Goal: Communication & Community: Answer question/provide support

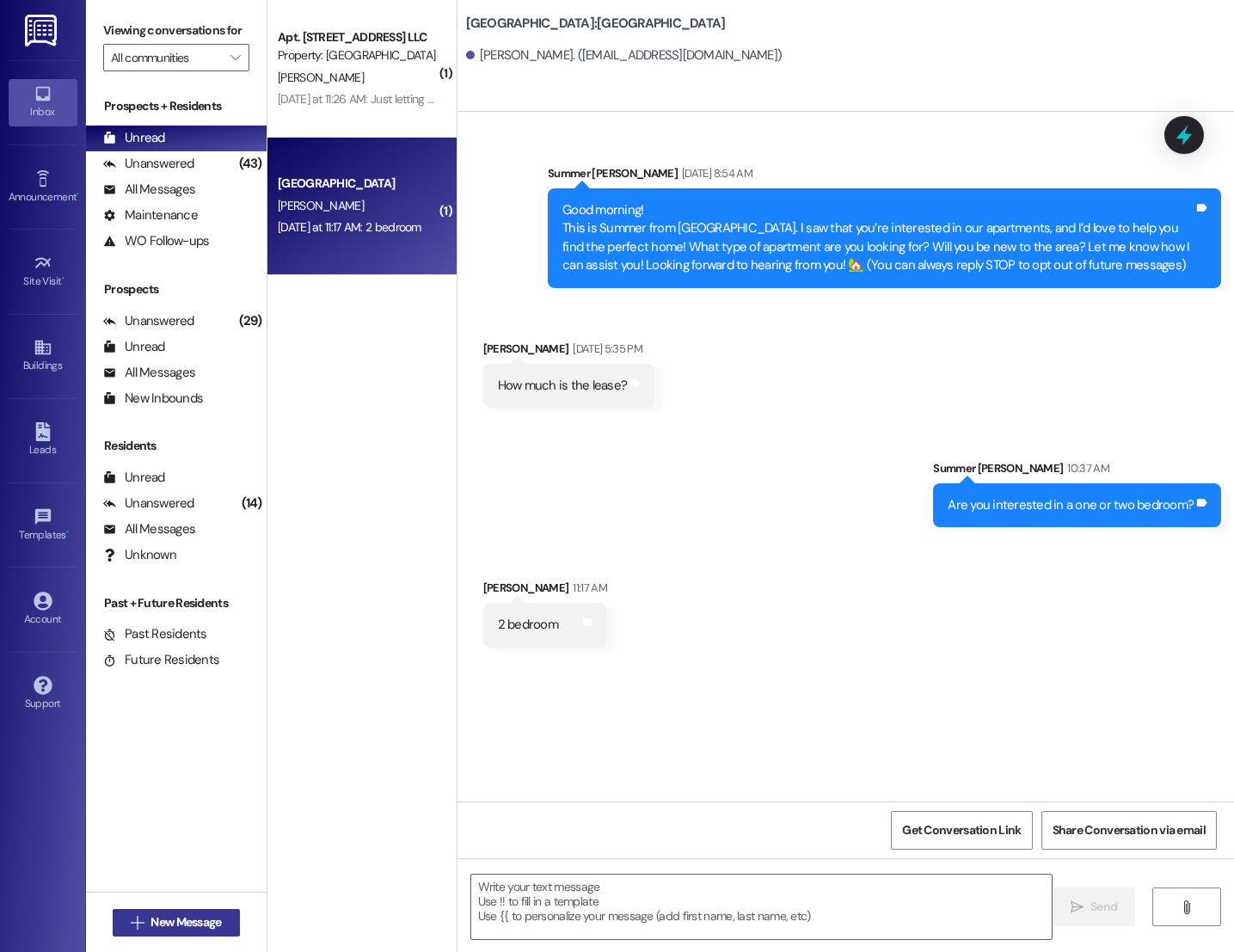
click at [165, 916] on span "New Message" at bounding box center [185, 922] width 71 height 18
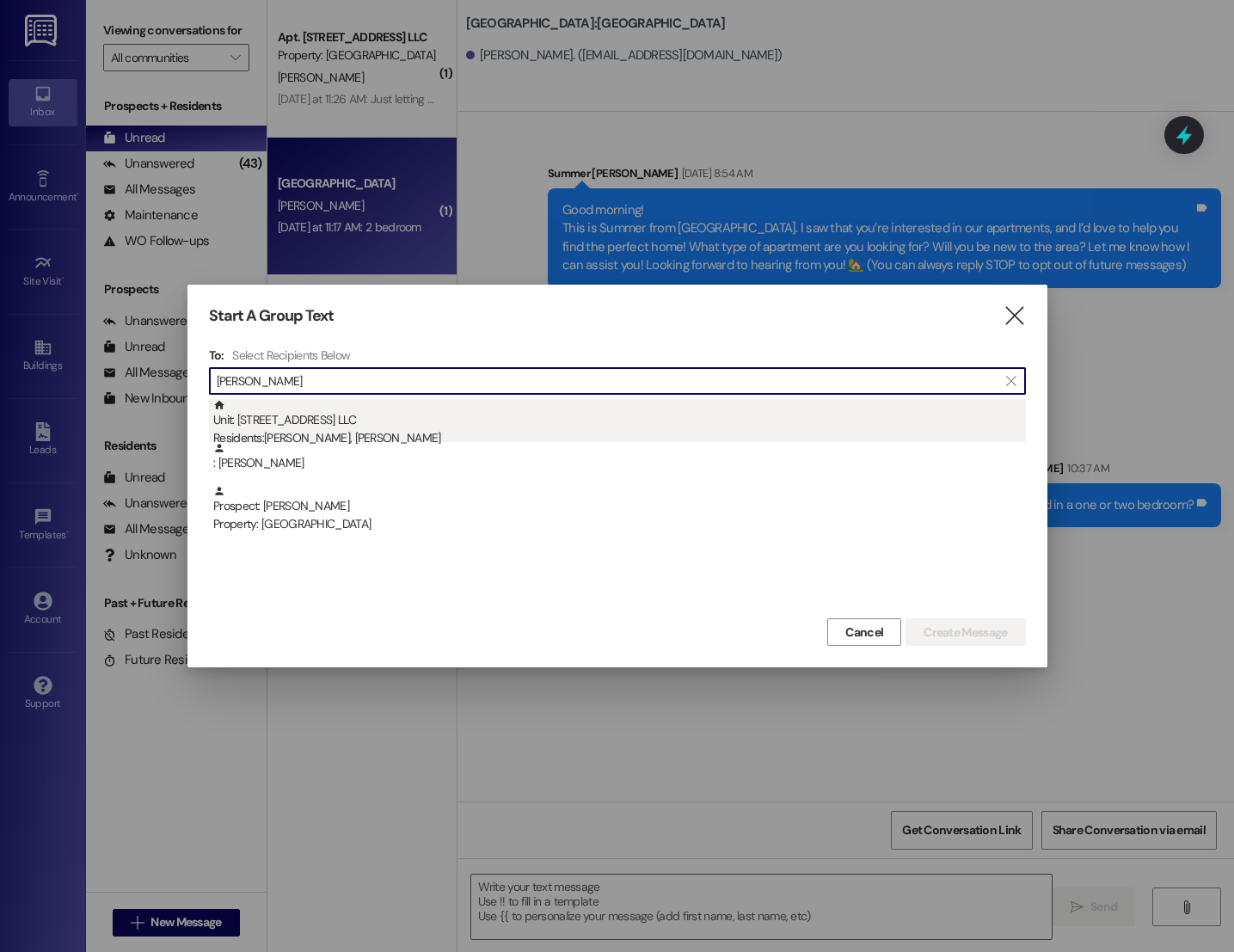
type input "[PERSON_NAME]"
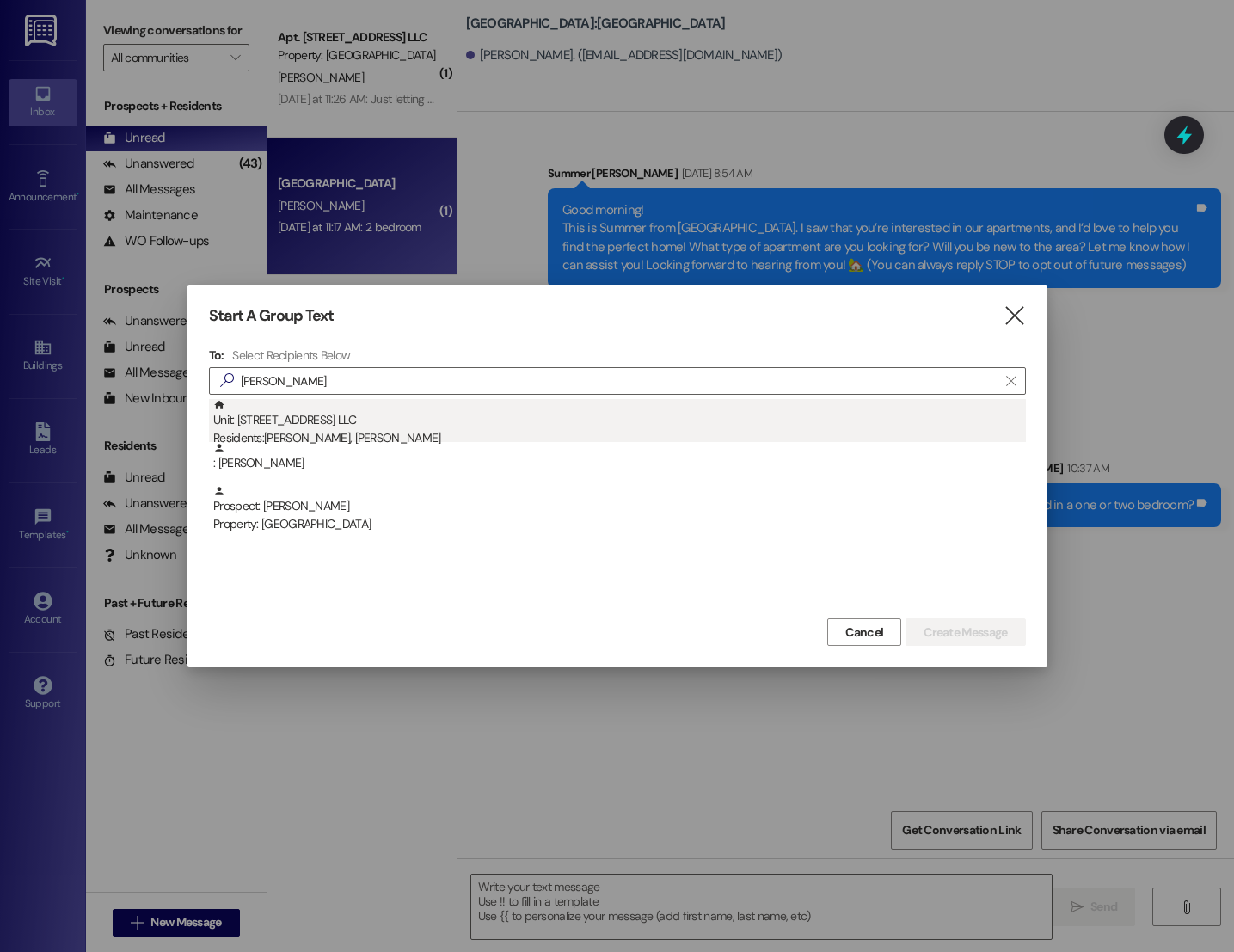
click at [369, 425] on div "Unit: [STREET_ADDRESS] LLC Residents: [PERSON_NAME], [PERSON_NAME]" at bounding box center [619, 423] width 813 height 49
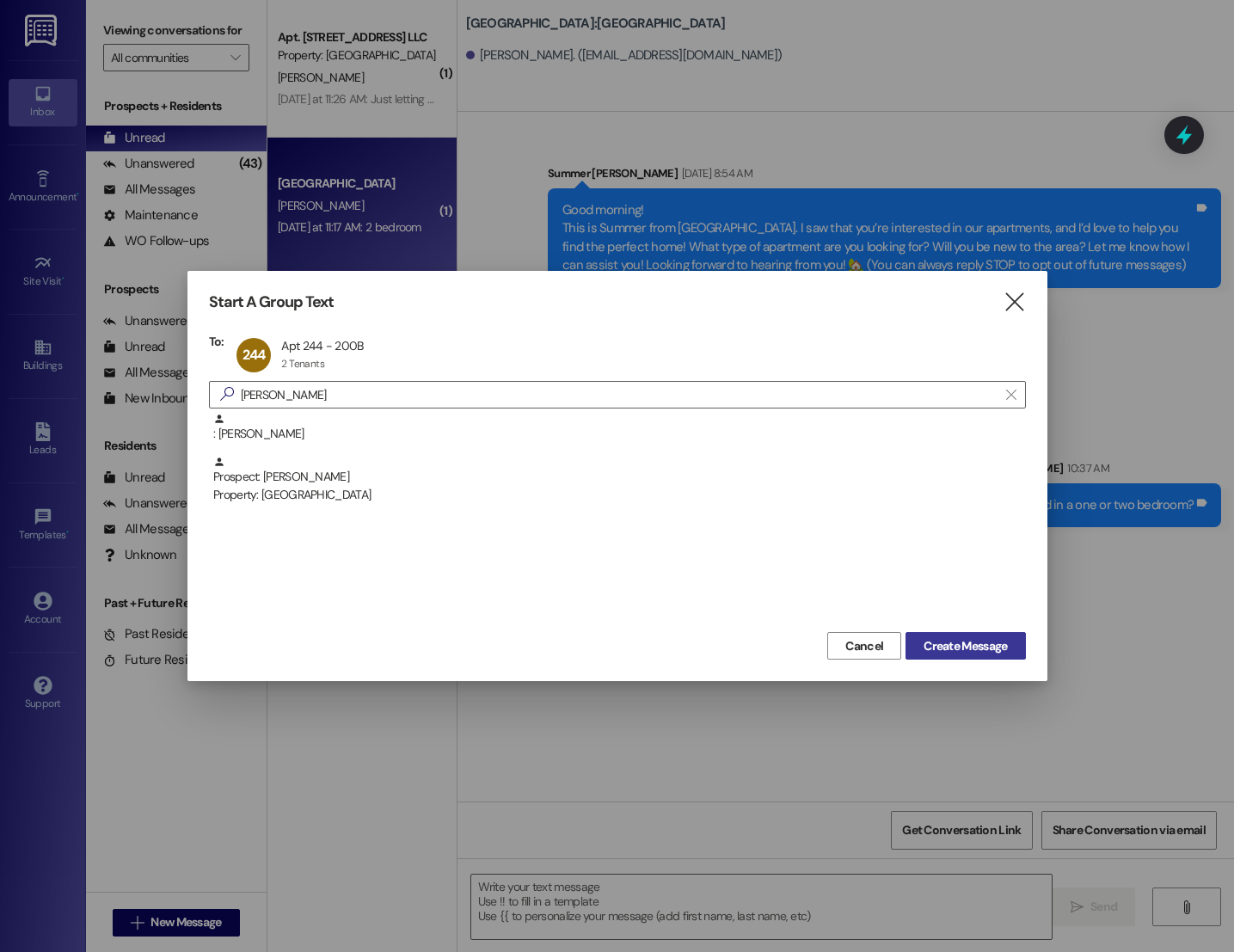
click at [929, 651] on span "Create Message" at bounding box center [966, 646] width 84 height 18
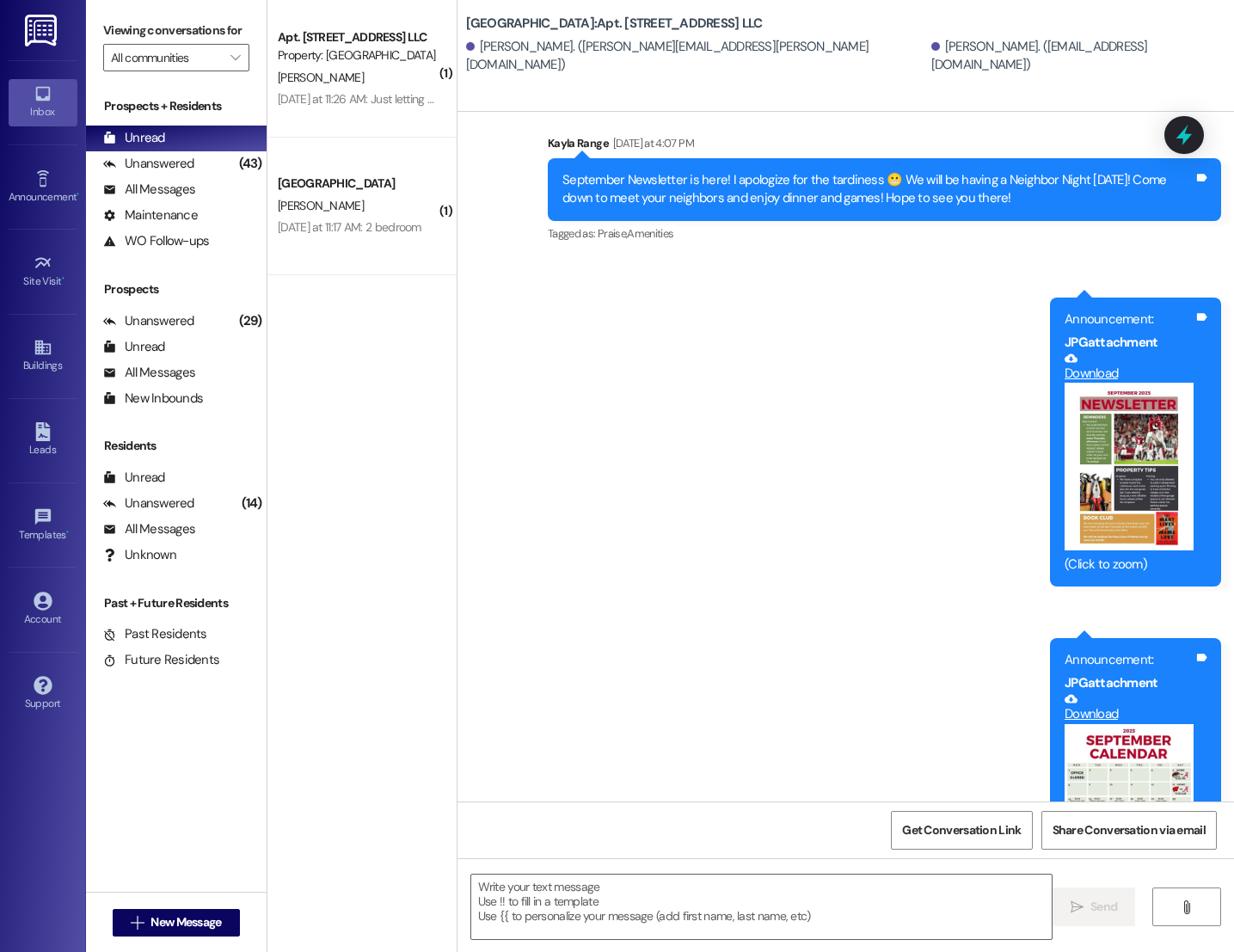
scroll to position [33126, 0]
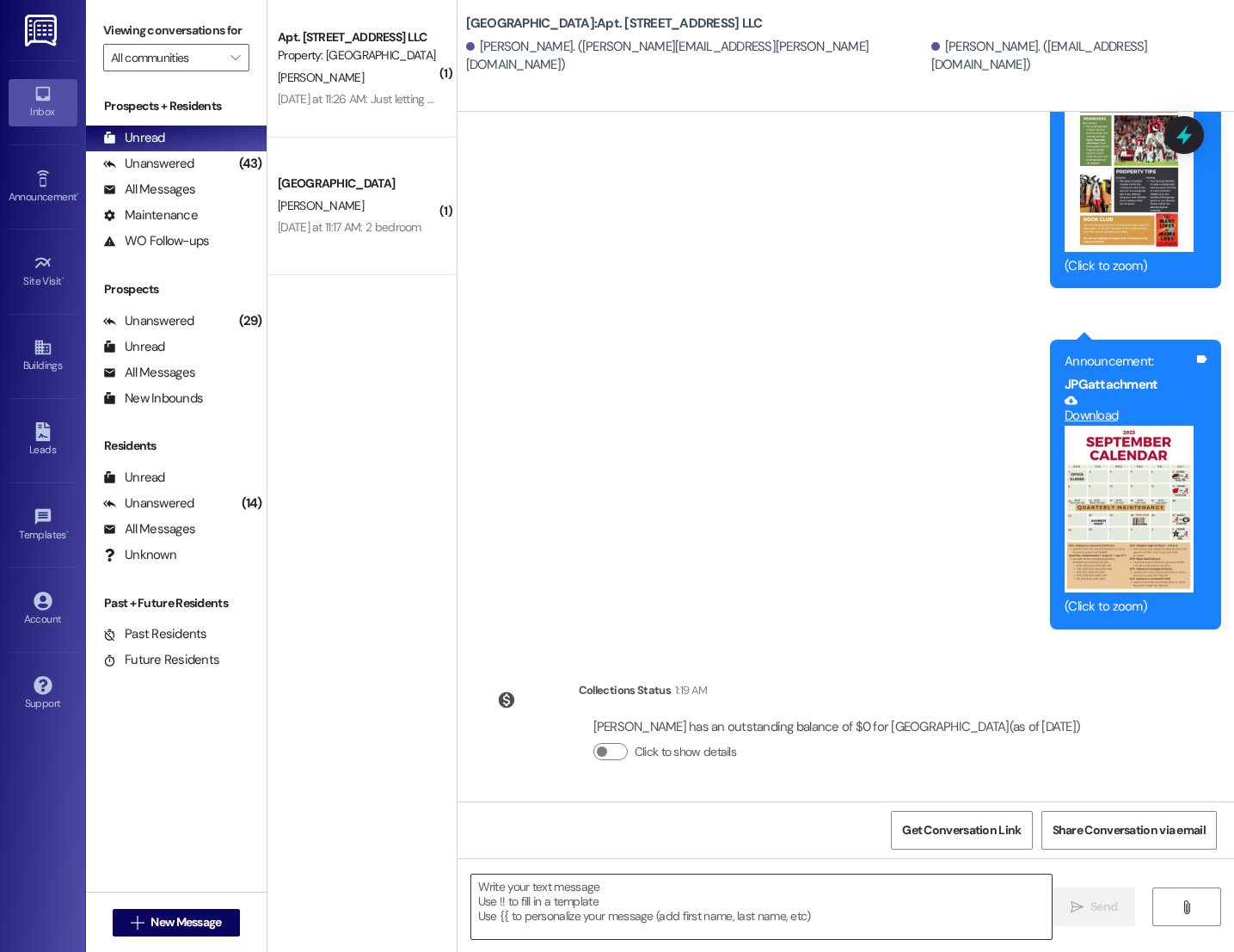
click at [794, 910] on textarea at bounding box center [761, 906] width 581 height 65
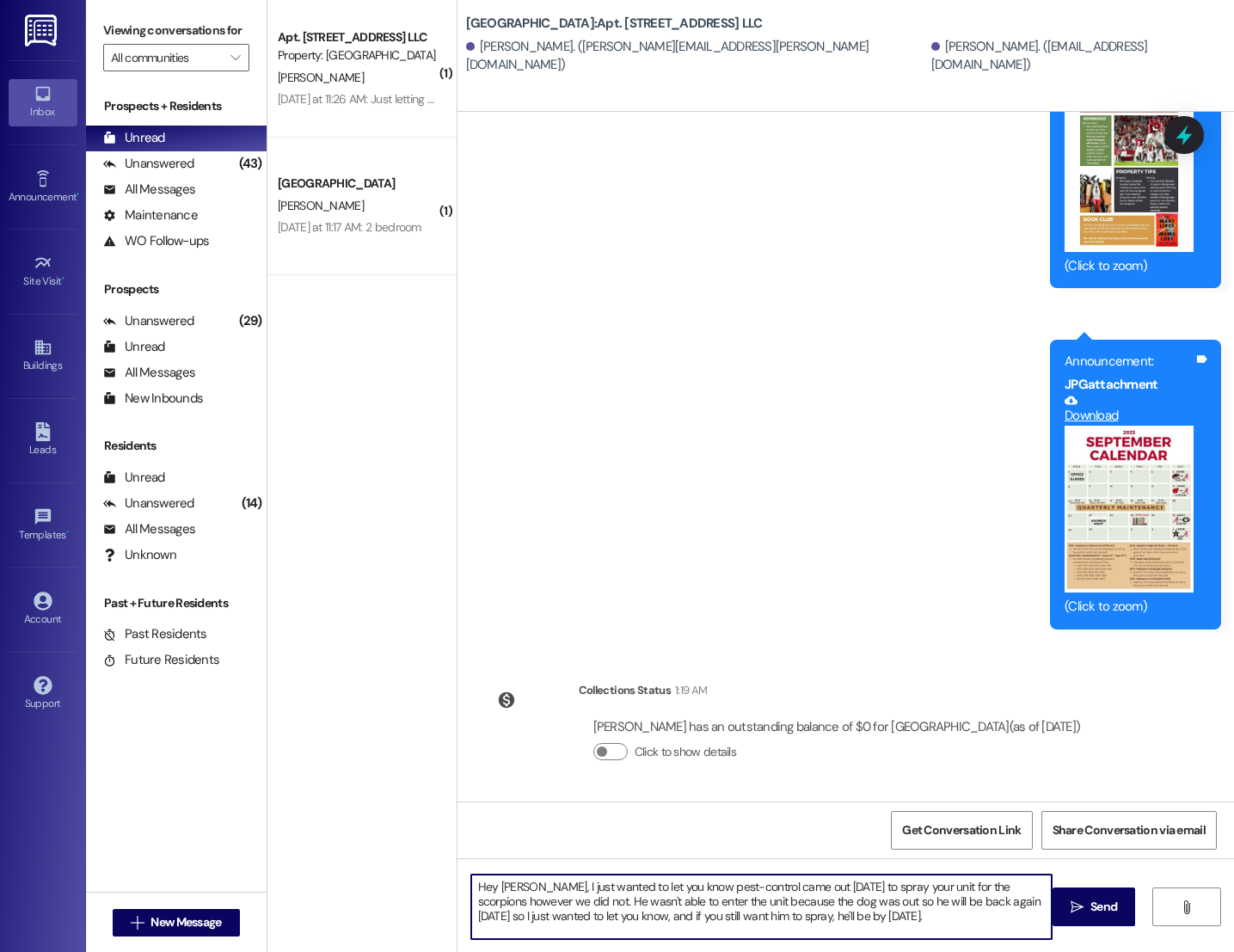
click at [991, 931] on textarea "Hey [PERSON_NAME], I just wanted to let you know pest-control came out [DATE] t…" at bounding box center [761, 906] width 581 height 65
drag, startPoint x: 971, startPoint y: 925, endPoint x: 489, endPoint y: 875, distance: 484.6
click at [487, 875] on textarea "Hey [PERSON_NAME], I just wanted to let you know pest-control came out [DATE] t…" at bounding box center [761, 906] width 581 height 65
click at [825, 928] on textarea "Hey [PERSON_NAME], I wanted to inform you that pest control came out [DATE] to …" at bounding box center [761, 906] width 581 height 65
drag, startPoint x: 842, startPoint y: 888, endPoint x: 1003, endPoint y: 893, distance: 161.1
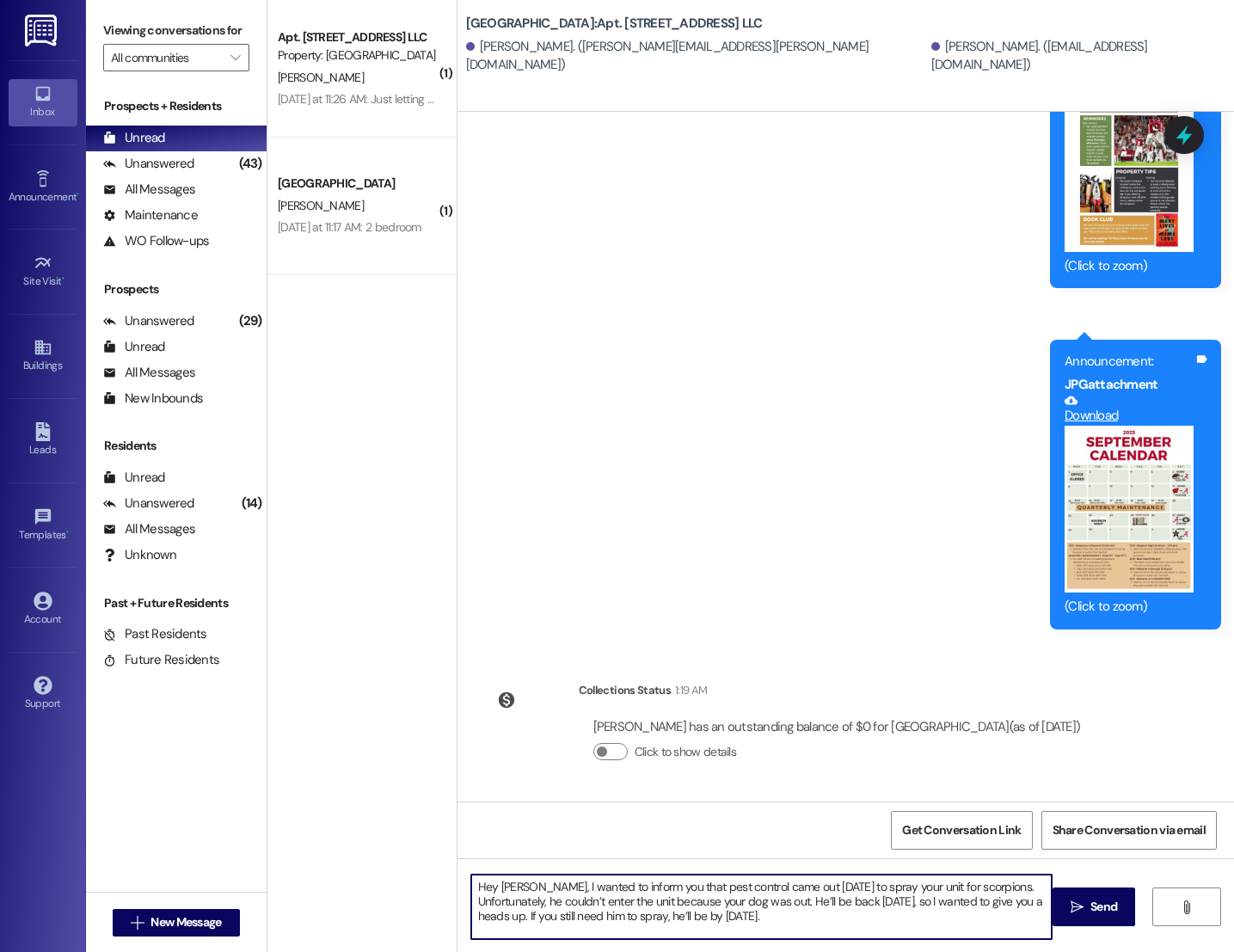
click at [1003, 893] on textarea "Hey [PERSON_NAME], I wanted to inform you that pest control came out [DATE] to …" at bounding box center [761, 906] width 581 height 65
drag, startPoint x: 907, startPoint y: 889, endPoint x: 1032, endPoint y: 894, distance: 125.1
click at [1032, 894] on textarea "Hey [PERSON_NAME], I wanted to inform you that pest control came out [DATE] but…" at bounding box center [761, 906] width 581 height 65
click at [937, 930] on textarea "Hey [PERSON_NAME], I wanted to inform you that pest control came out [DATE] but…" at bounding box center [761, 906] width 581 height 65
type textarea "Hey [PERSON_NAME], I wanted to inform you that pest control came out [DATE] but…"
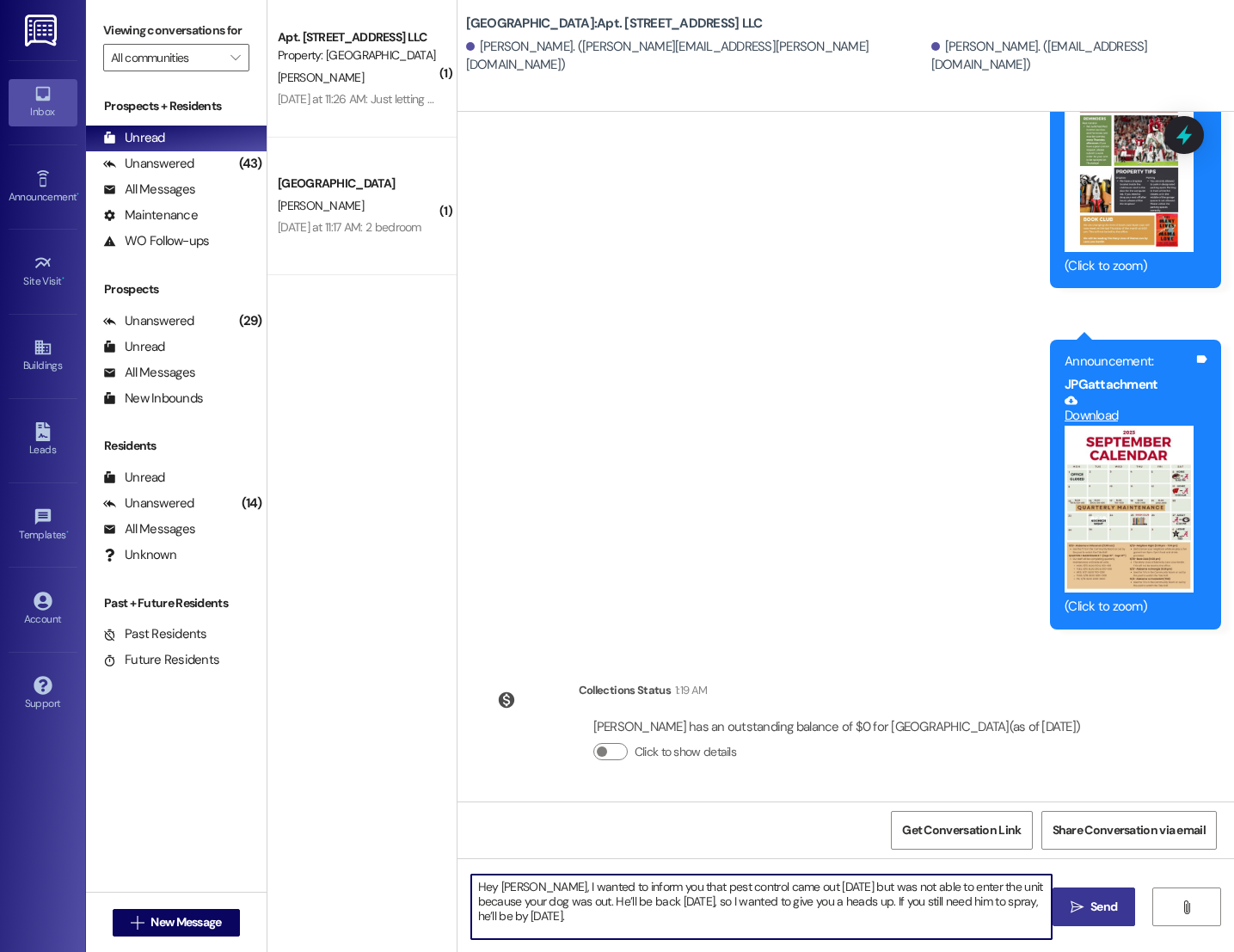
click at [1095, 921] on button " Send" at bounding box center [1095, 906] width 84 height 39
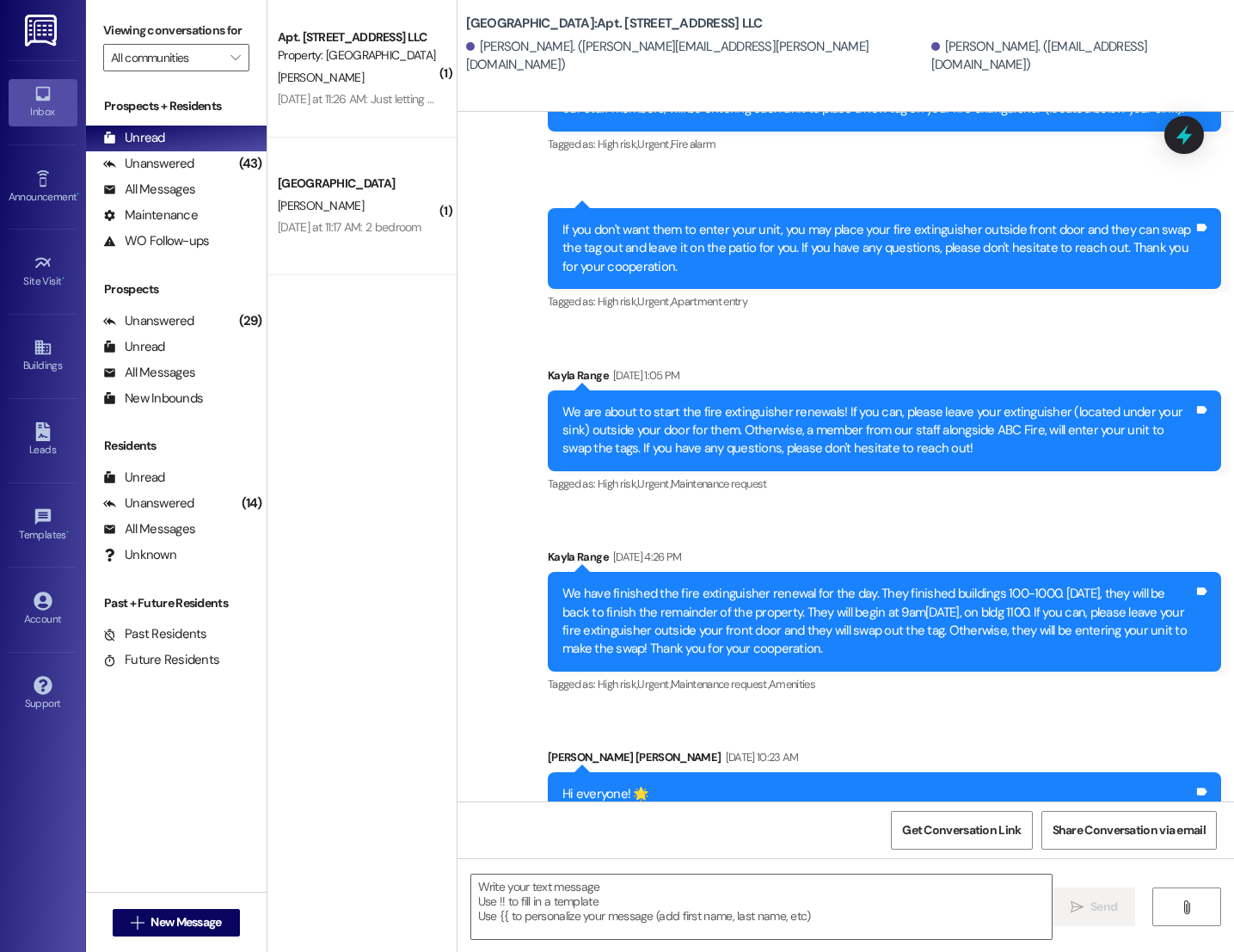
scroll to position [13189, 0]
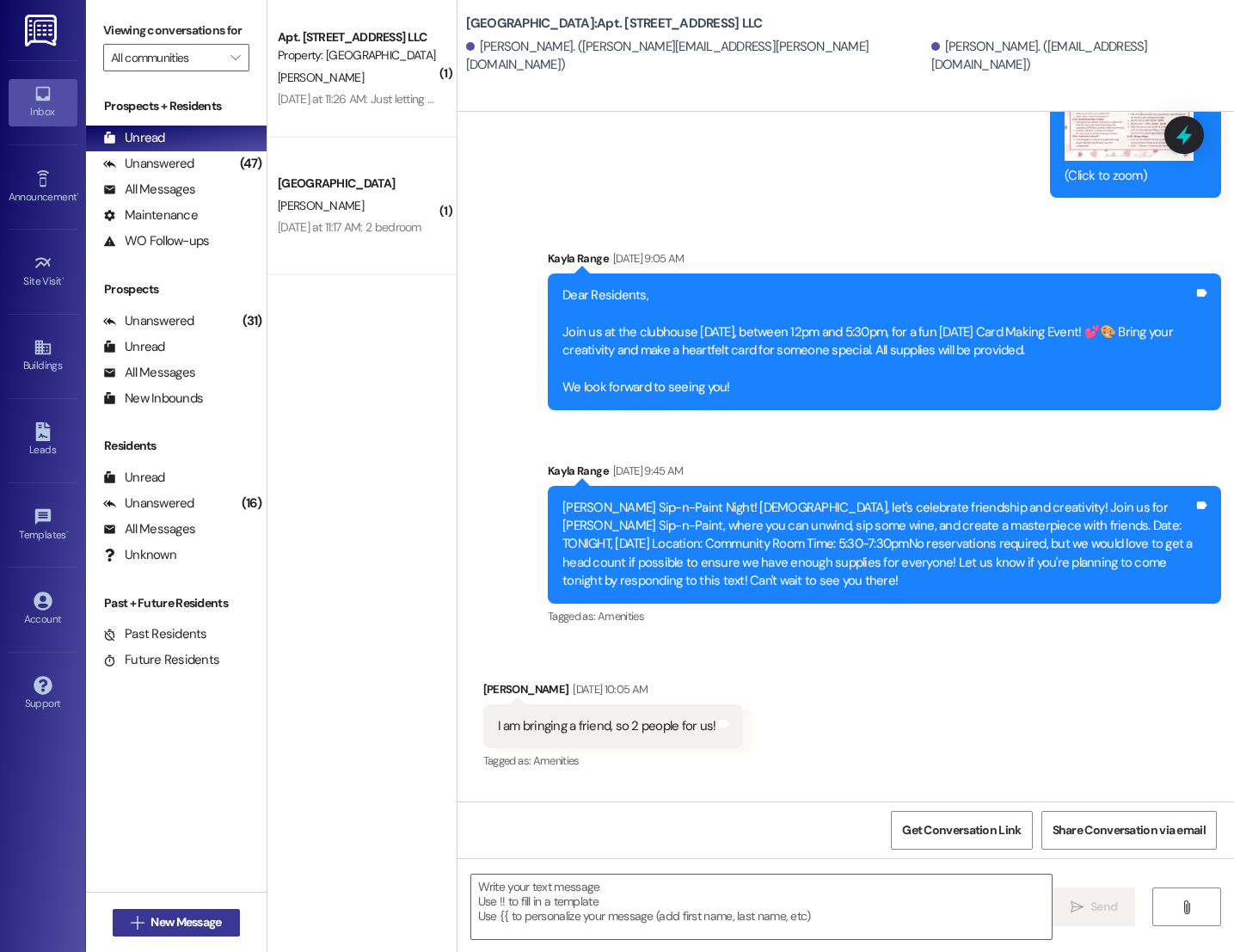
click at [127, 928] on span " New Message" at bounding box center [176, 922] width 98 height 18
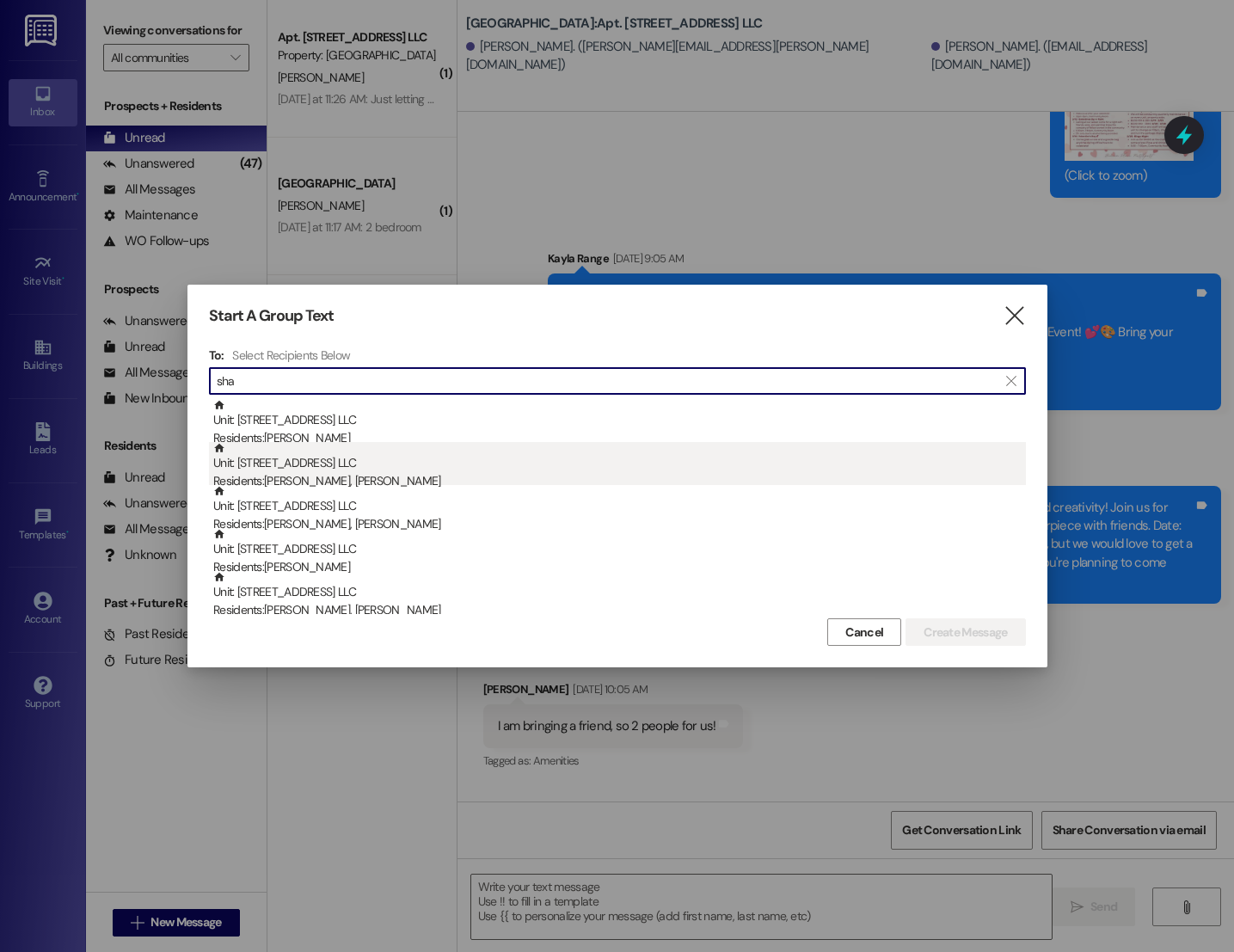
type input "sha"
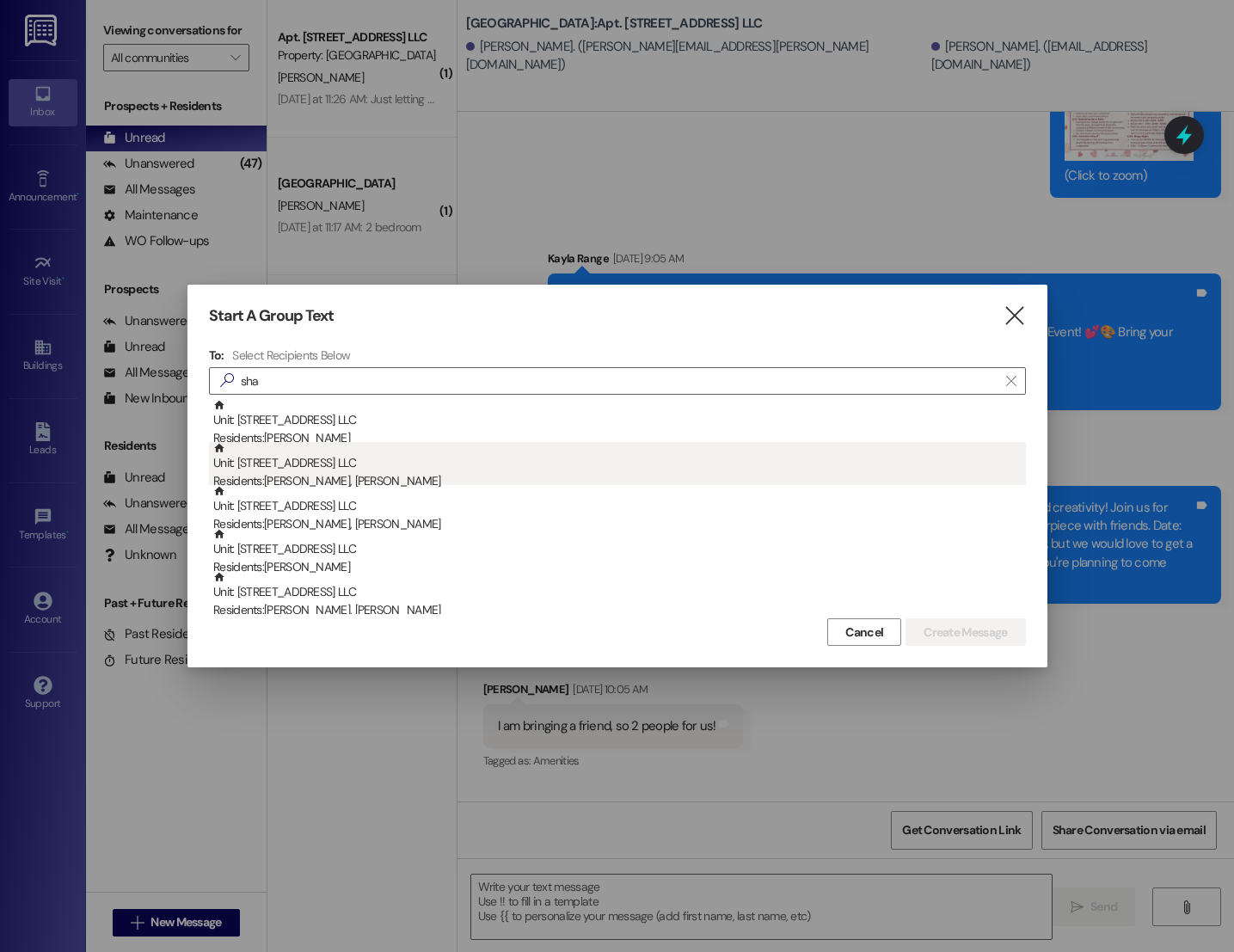
click at [470, 470] on div "Unit: [STREET_ADDRESS] LLC Residents: [PERSON_NAME], [PERSON_NAME]" at bounding box center [619, 466] width 813 height 49
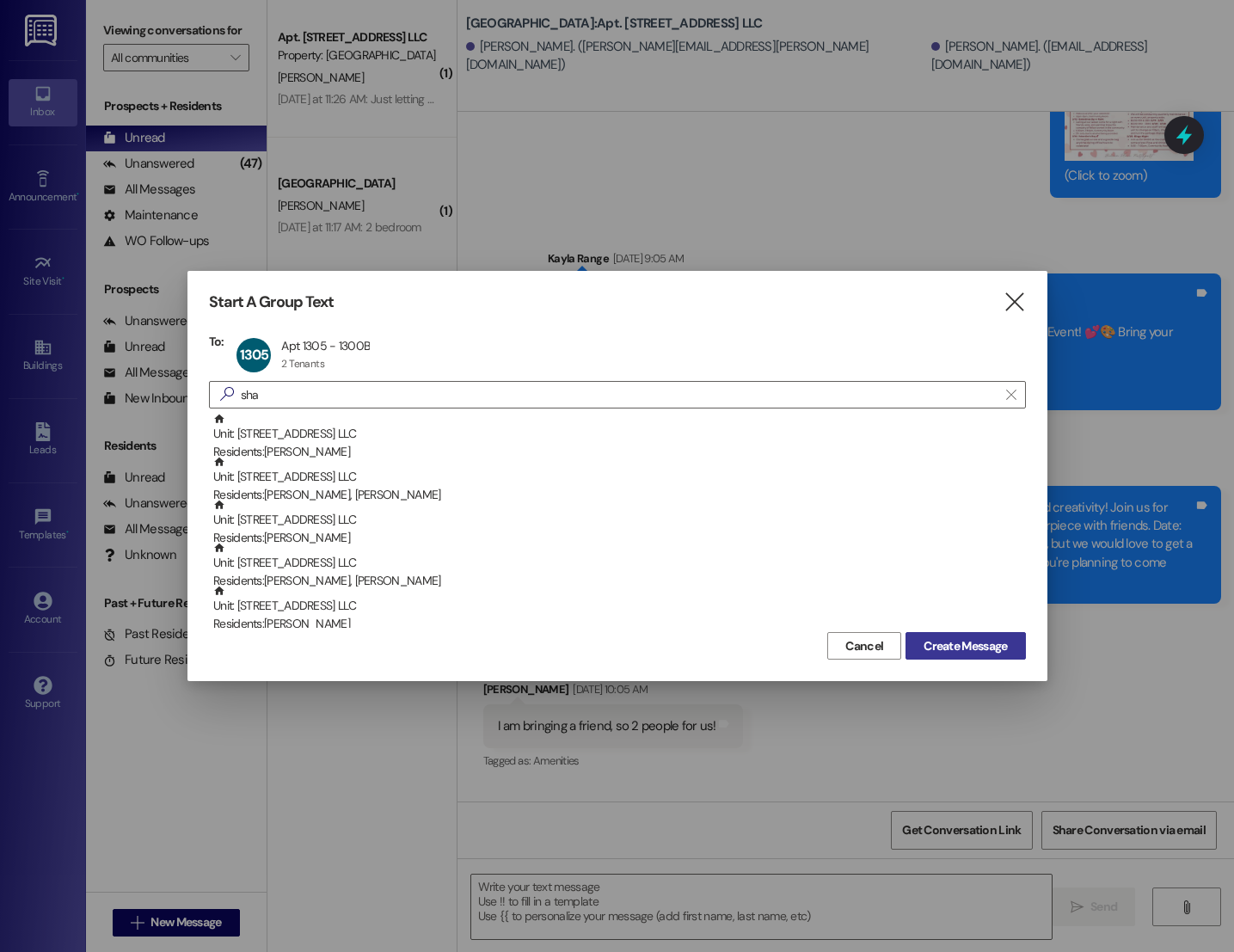
click at [950, 645] on span "Create Message" at bounding box center [966, 646] width 84 height 18
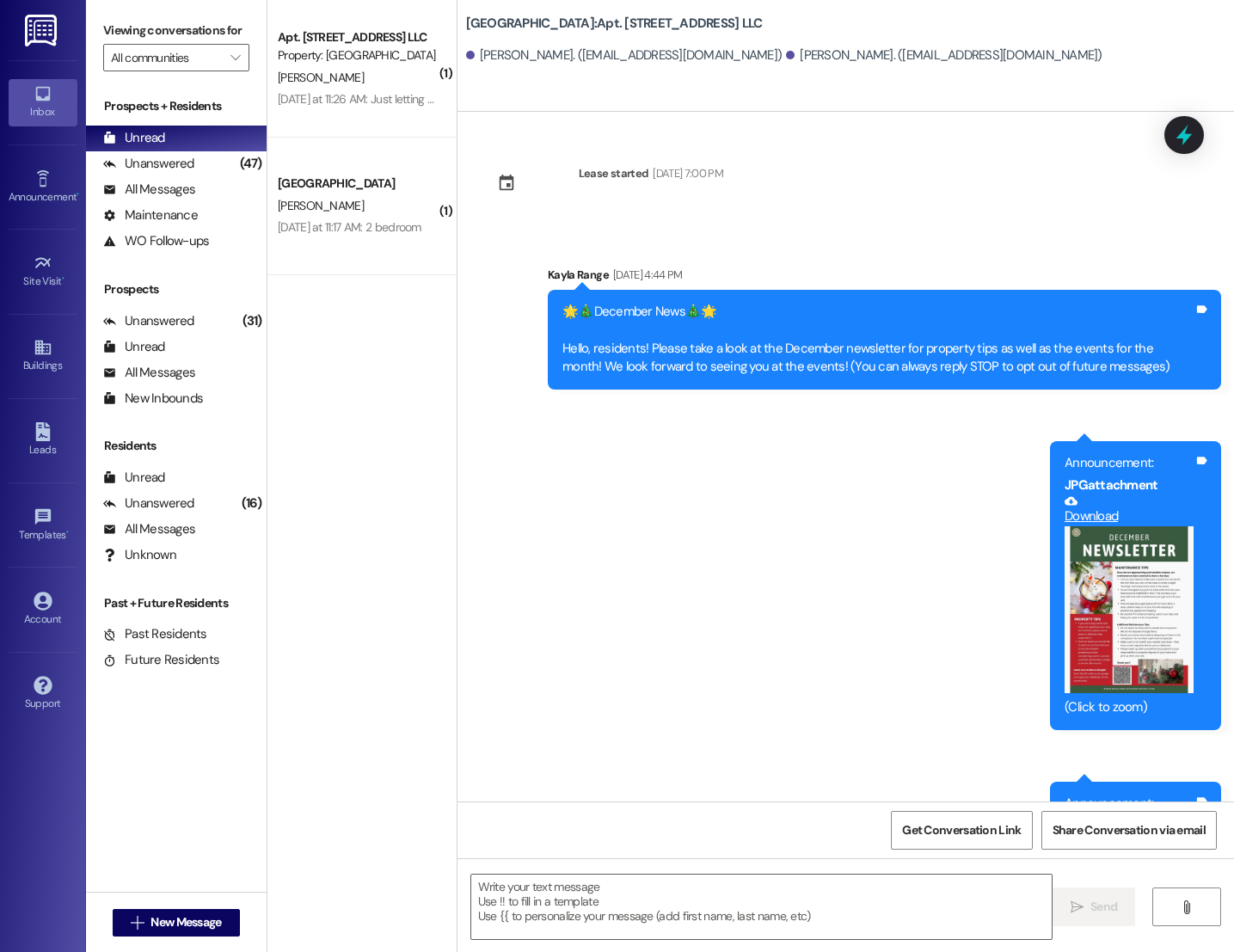
scroll to position [22749, 0]
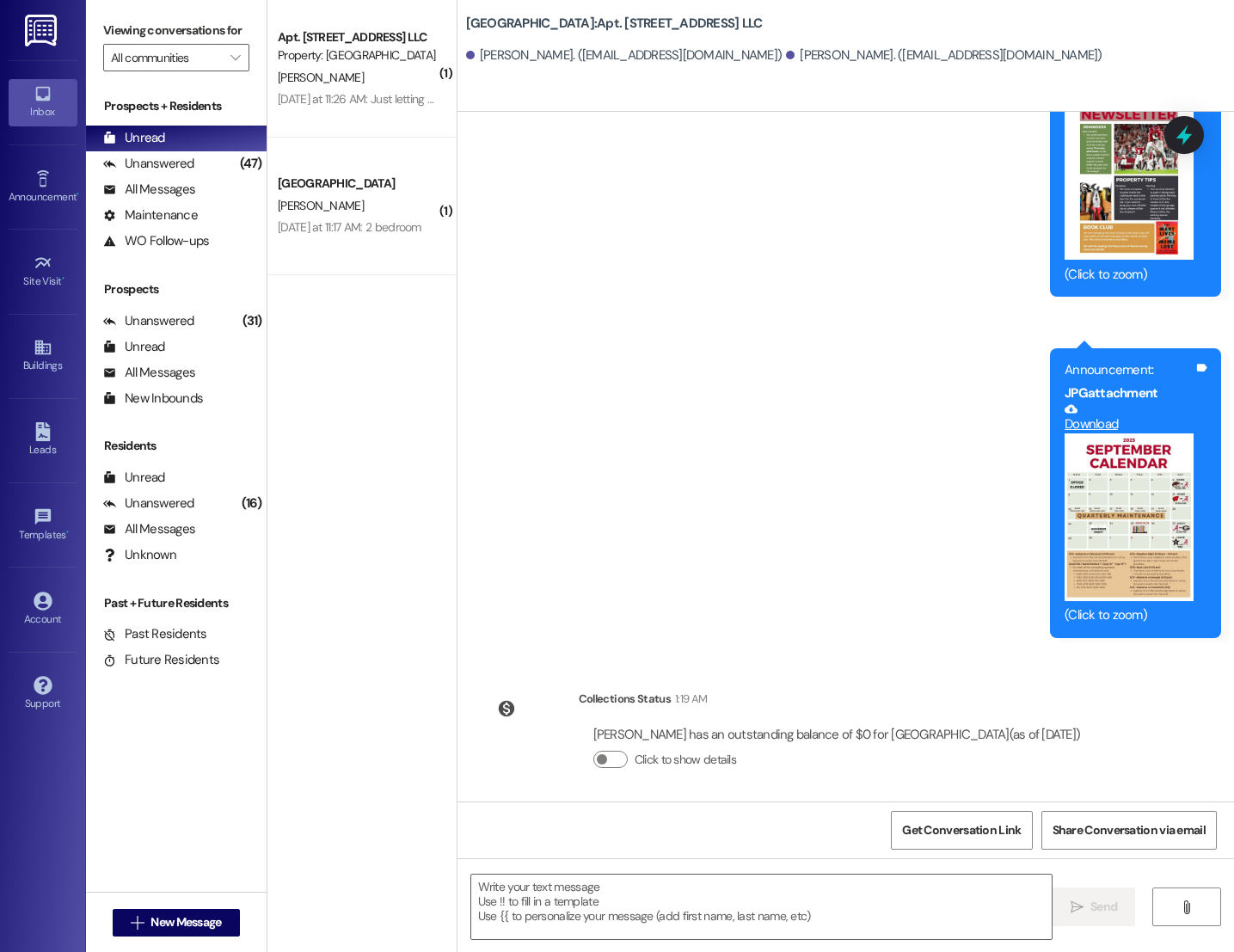
click at [671, 902] on textarea at bounding box center [761, 906] width 581 height 65
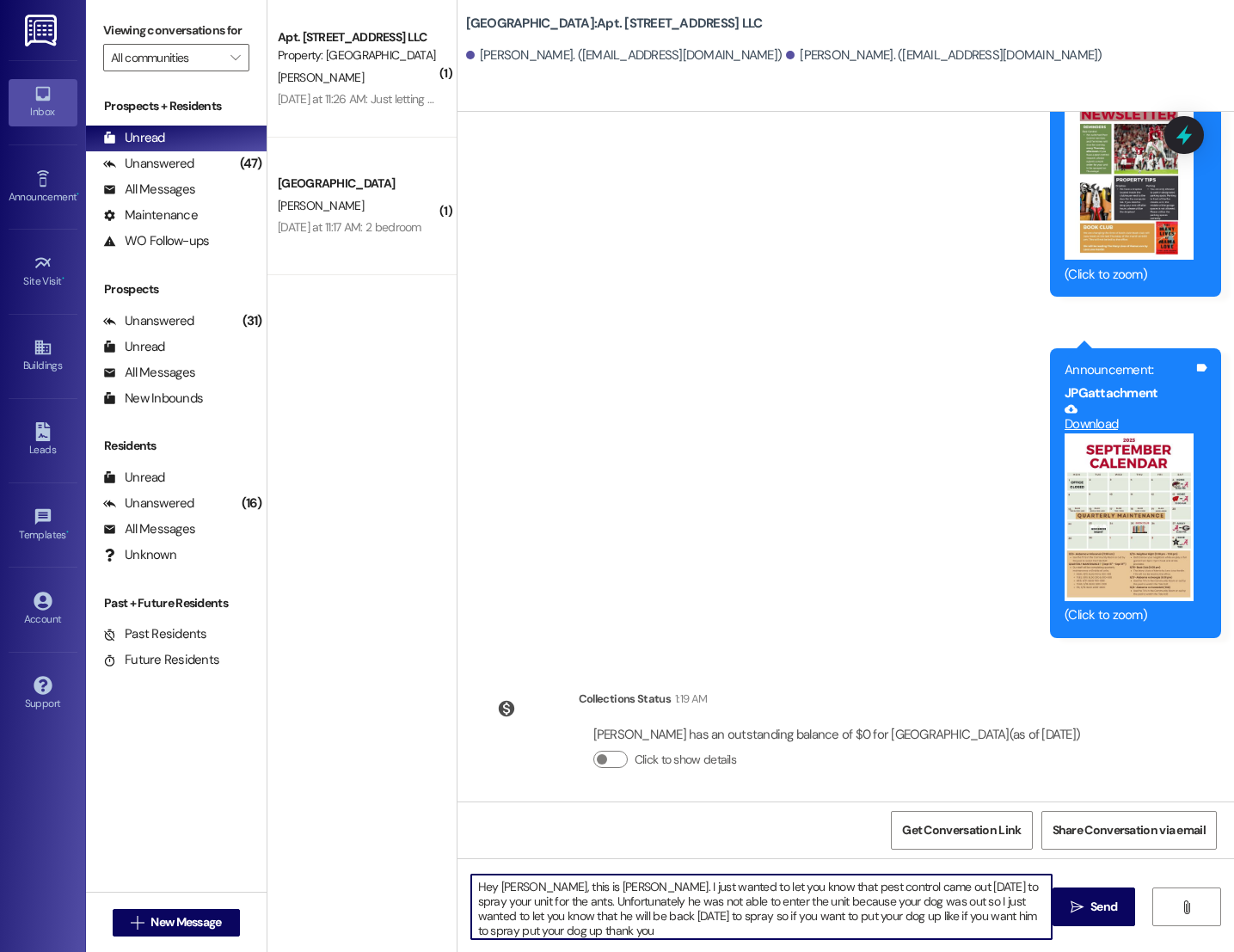
click at [649, 924] on textarea "Hey [PERSON_NAME], this is [PERSON_NAME]. I just wanted to let you know that pe…" at bounding box center [761, 906] width 581 height 65
drag, startPoint x: 632, startPoint y: 932, endPoint x: 470, endPoint y: 880, distance: 170.1
click at [471, 880] on textarea "Hey [PERSON_NAME], this is [PERSON_NAME]. I just wanted to let you know that pe…" at bounding box center [761, 906] width 581 height 65
click at [529, 889] on textarea "Hey [PERSON_NAME], it’s [PERSON_NAME] here. I wanted to inform you that pest co…" at bounding box center [761, 906] width 581 height 65
click at [524, 886] on textarea "Hey [PERSON_NAME], it’s [PERSON_NAME] here. I wanted to inform you that pest co…" at bounding box center [761, 906] width 581 height 65
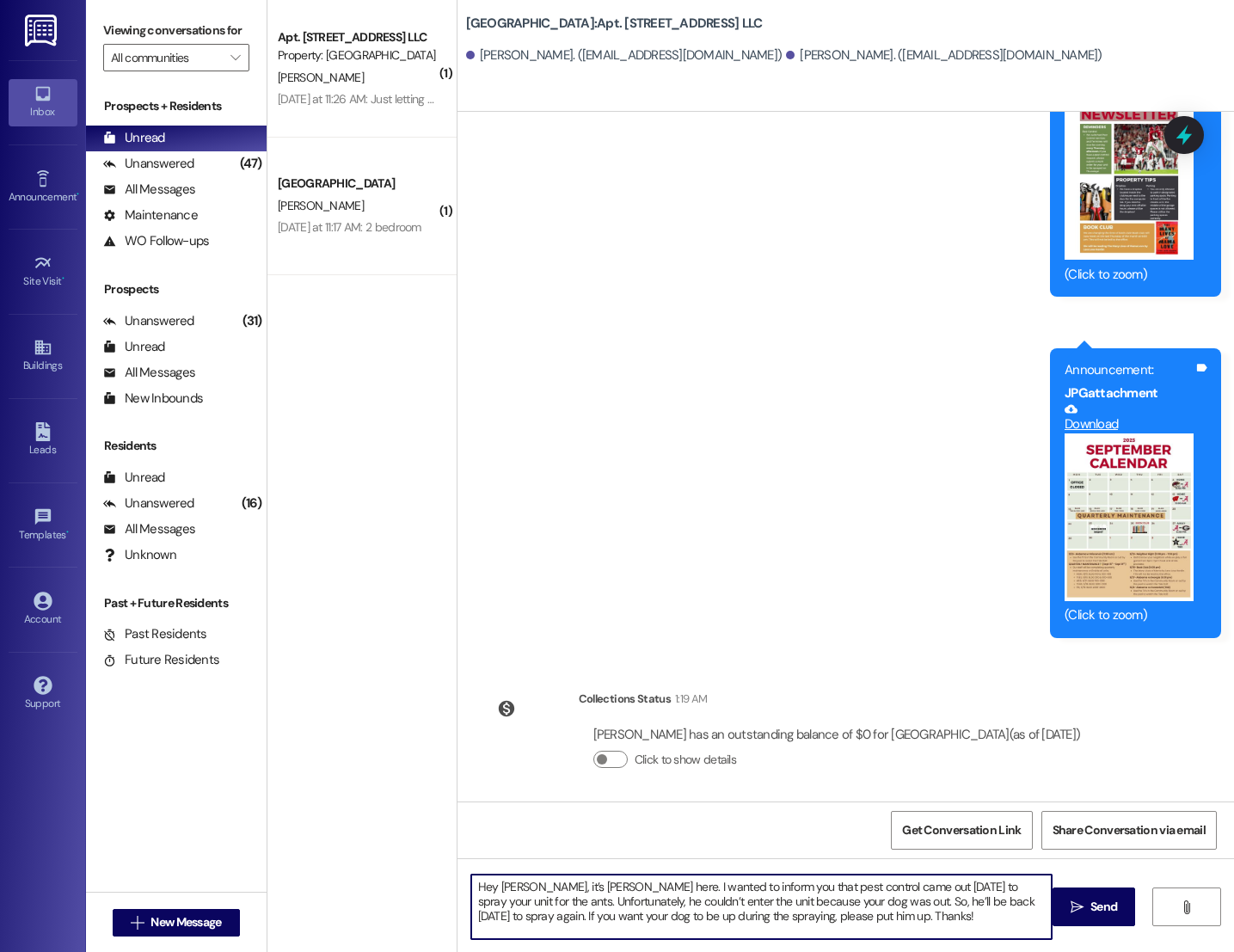
click at [600, 889] on textarea "Hey [PERSON_NAME], it’s [PERSON_NAME] here. I wanted to inform you that pest co…" at bounding box center [761, 906] width 581 height 65
click at [841, 889] on textarea "Hey [PERSON_NAME]! I wanted to inform you that pest control came out [DATE] to …" at bounding box center [761, 906] width 581 height 65
drag, startPoint x: 470, startPoint y: 918, endPoint x: 786, endPoint y: 931, distance: 316.3
click at [786, 931] on textarea "Hey [PERSON_NAME]! I wanted to inform you that pest control came out [DATE] int…" at bounding box center [761, 906] width 581 height 65
type textarea "Hey [PERSON_NAME]! I wanted to inform you that pest control came out [DATE] int…"
